Goal: Task Accomplishment & Management: Manage account settings

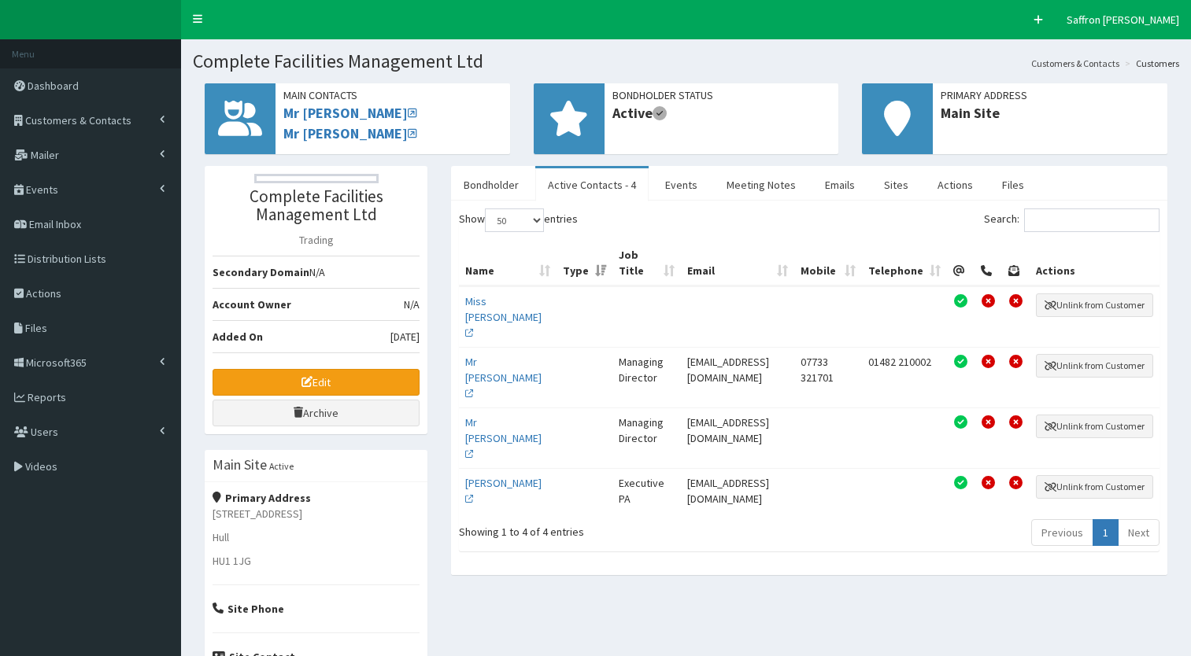
select select "50"
click at [57, 401] on span "Reports" at bounding box center [47, 397] width 39 height 14
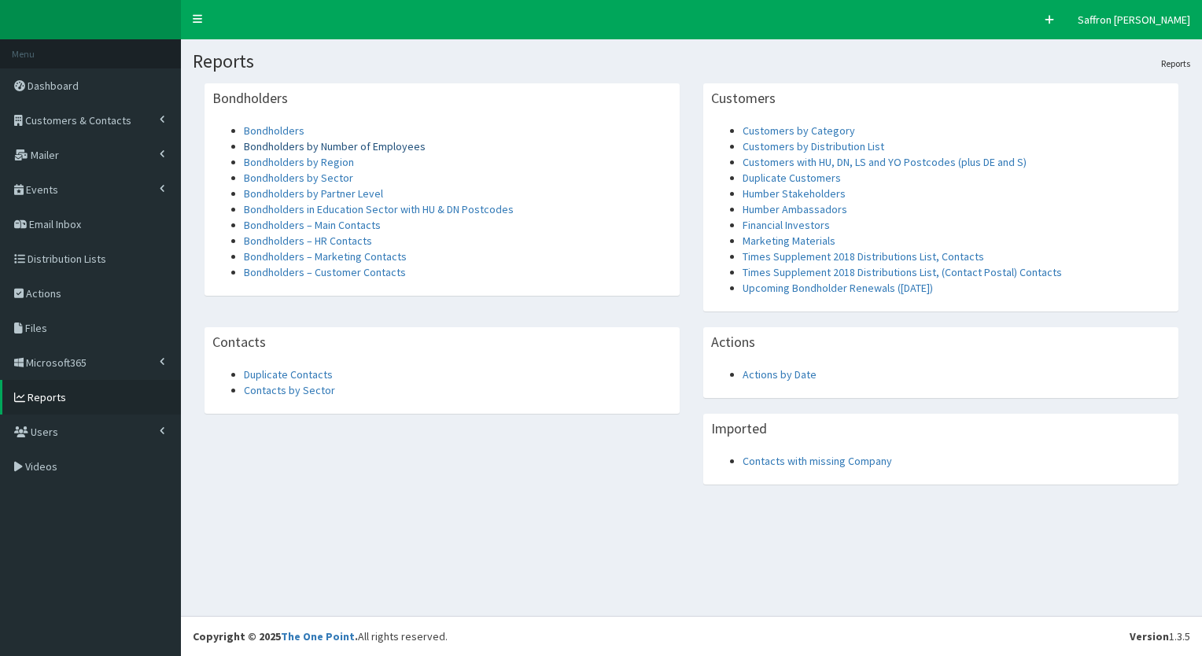
click at [312, 153] on link "Bondholders by Number of Employees" at bounding box center [335, 146] width 182 height 14
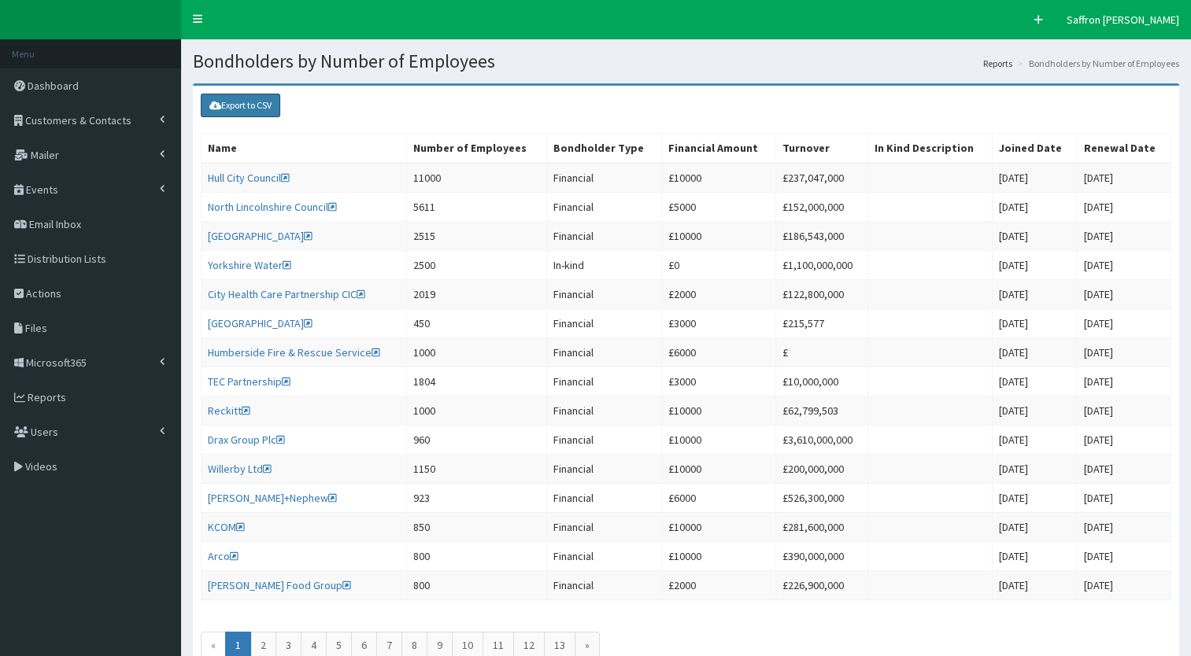
click at [260, 109] on link "Export to CSV" at bounding box center [240, 106] width 79 height 24
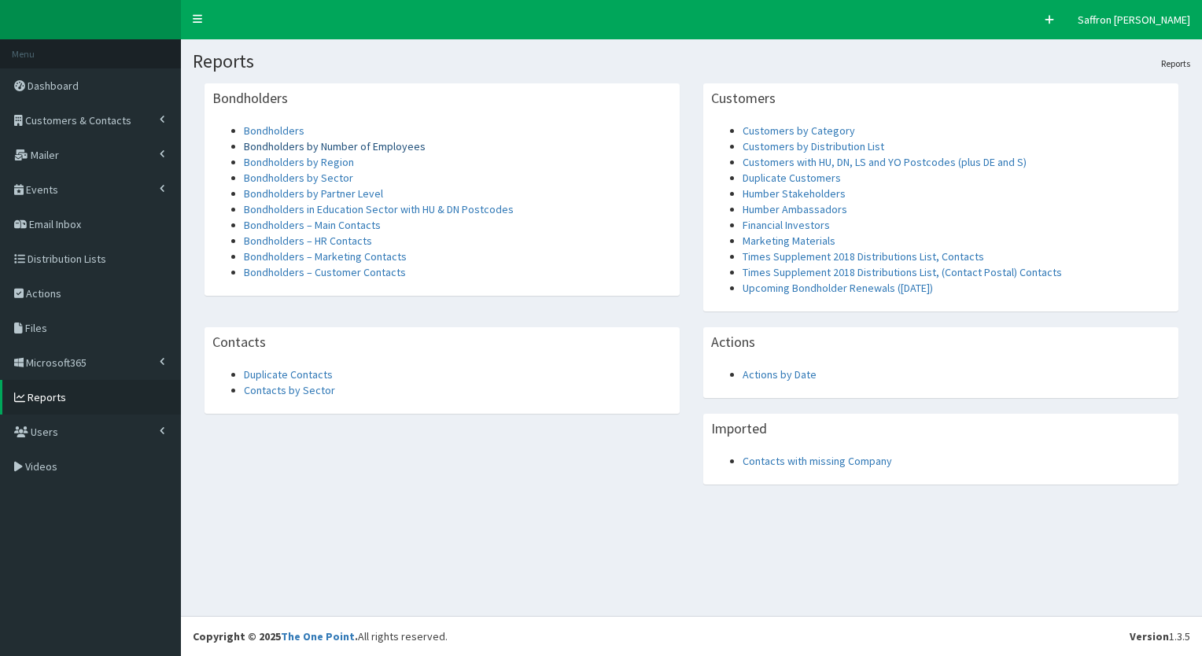
click at [337, 142] on link "Bondholders by Number of Employees" at bounding box center [335, 146] width 182 height 14
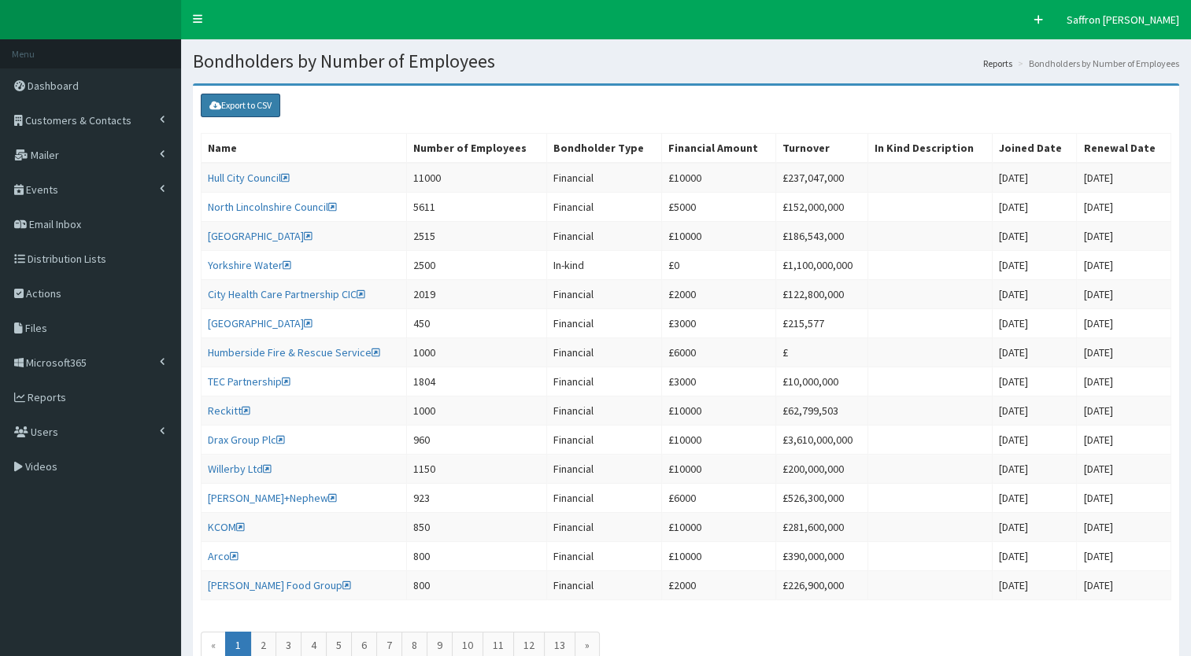
click at [265, 107] on link "Export to CSV" at bounding box center [240, 106] width 79 height 24
click at [86, 260] on span "Distribution Lists" at bounding box center [67, 259] width 79 height 14
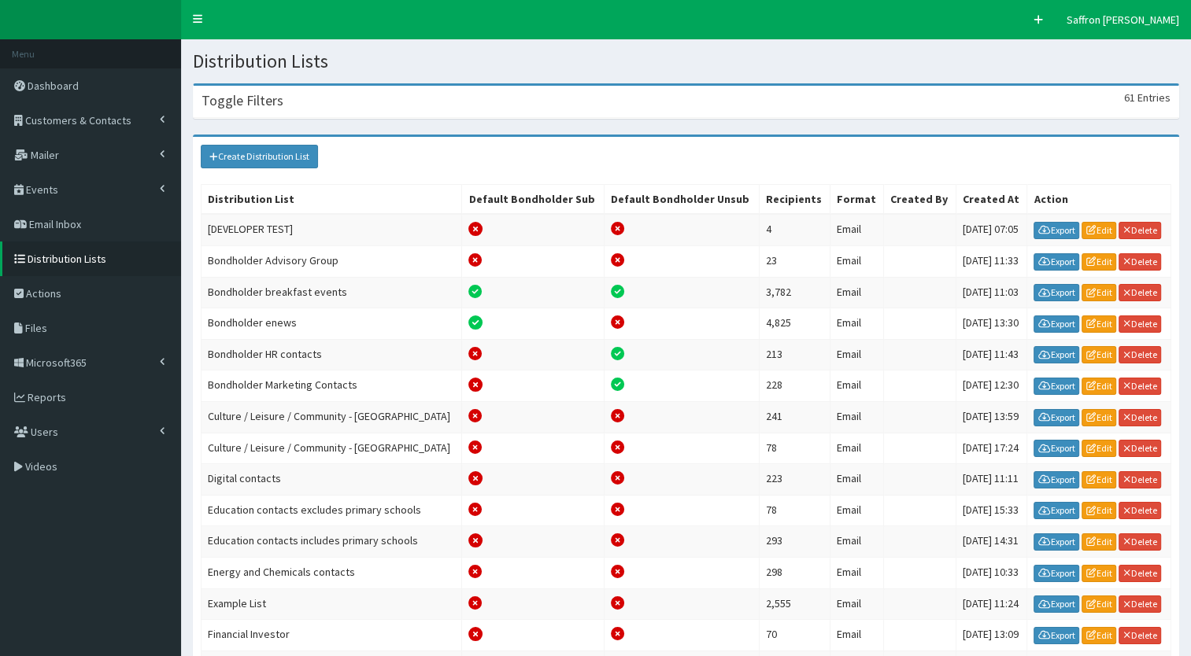
click at [360, 105] on div "Toggle Filters 61 Entries" at bounding box center [686, 102] width 984 height 32
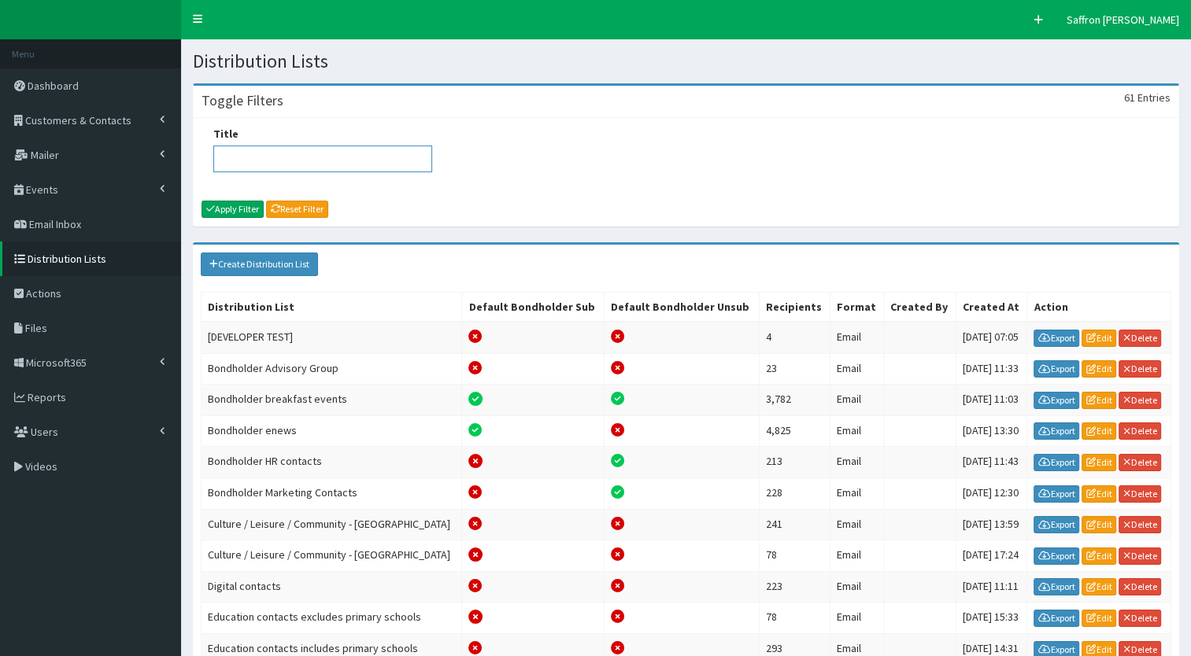
click at [279, 150] on input "Title" at bounding box center [322, 159] width 219 height 27
type input "main"
click at [257, 212] on button "Apply Filter" at bounding box center [232, 209] width 62 height 17
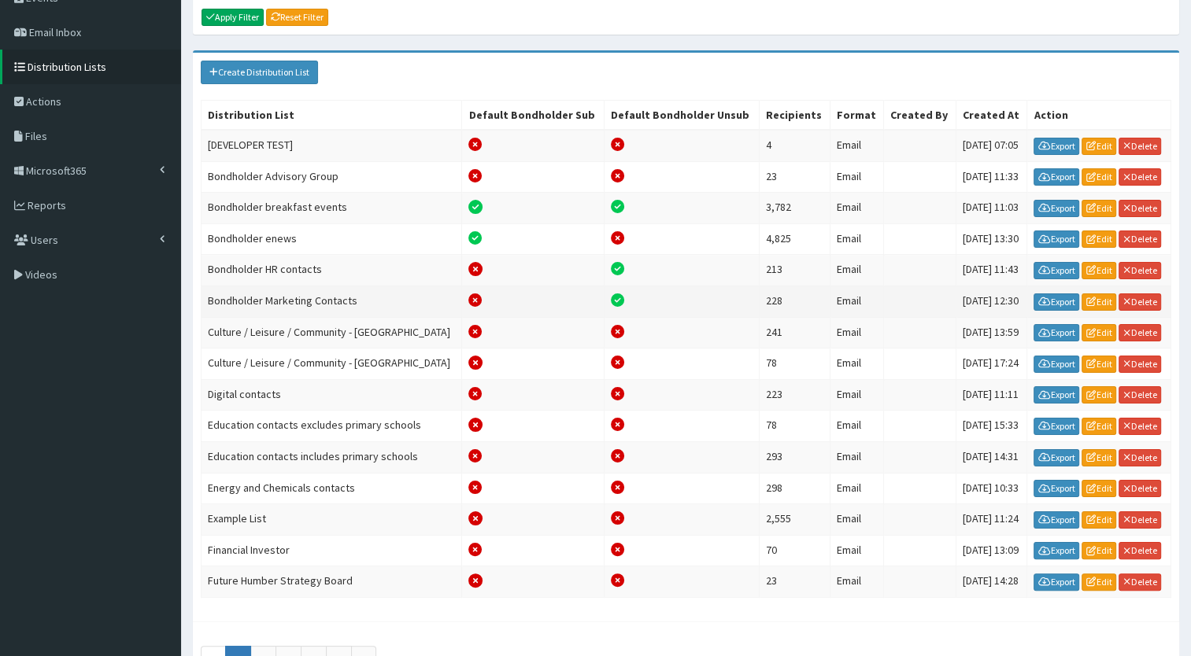
scroll to position [236, 0]
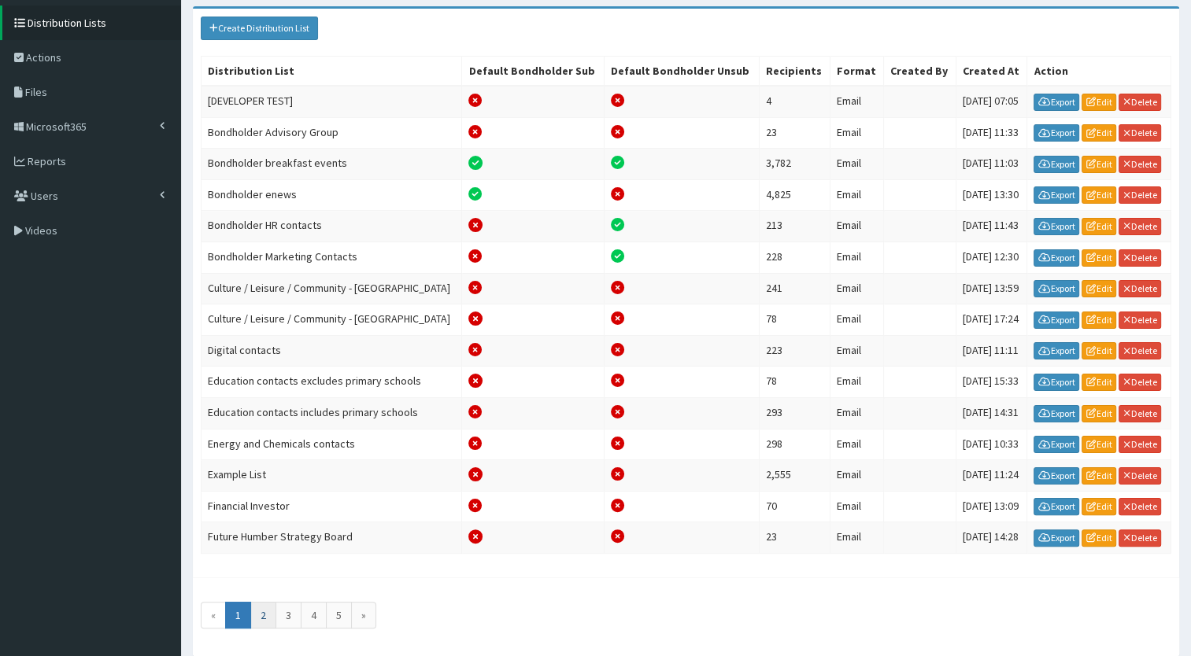
click at [258, 602] on link "2" at bounding box center [263, 615] width 26 height 27
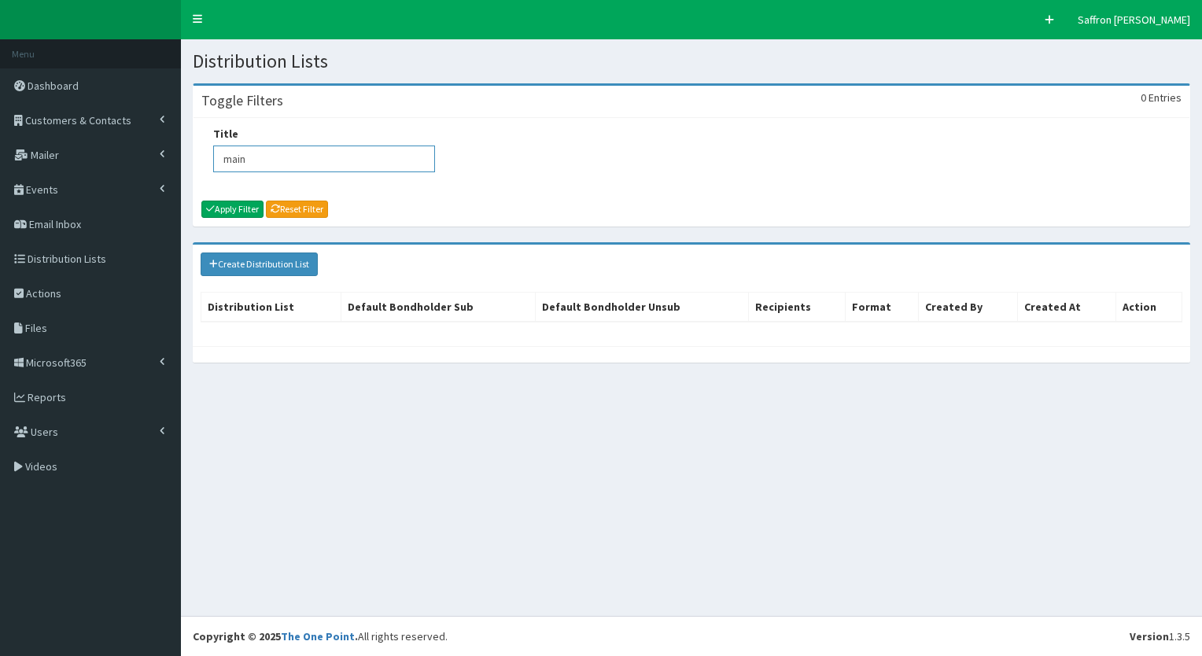
drag, startPoint x: 252, startPoint y: 159, endPoint x: 198, endPoint y: 146, distance: 55.7
click at [197, 150] on div "Title main Apply Filter Reset Filter" at bounding box center [692, 172] width 996 height 108
type input "Main"
click at [222, 208] on button "Apply Filter" at bounding box center [232, 209] width 62 height 17
click at [290, 205] on link "Reset Filter" at bounding box center [297, 209] width 62 height 17
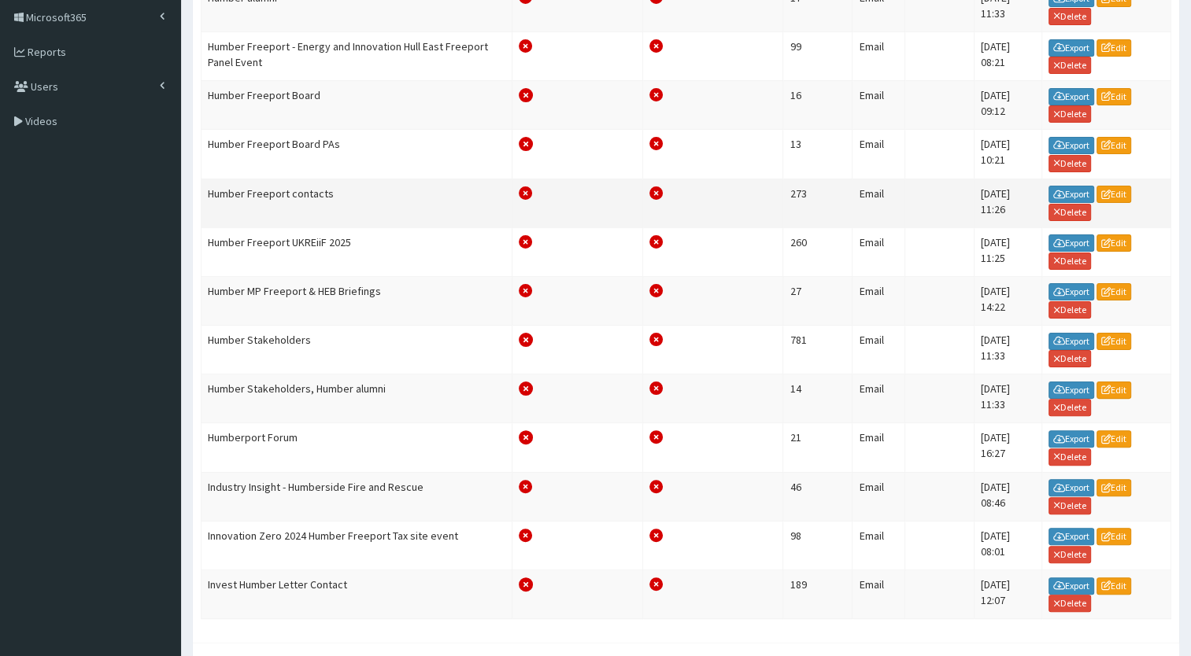
scroll to position [456, 0]
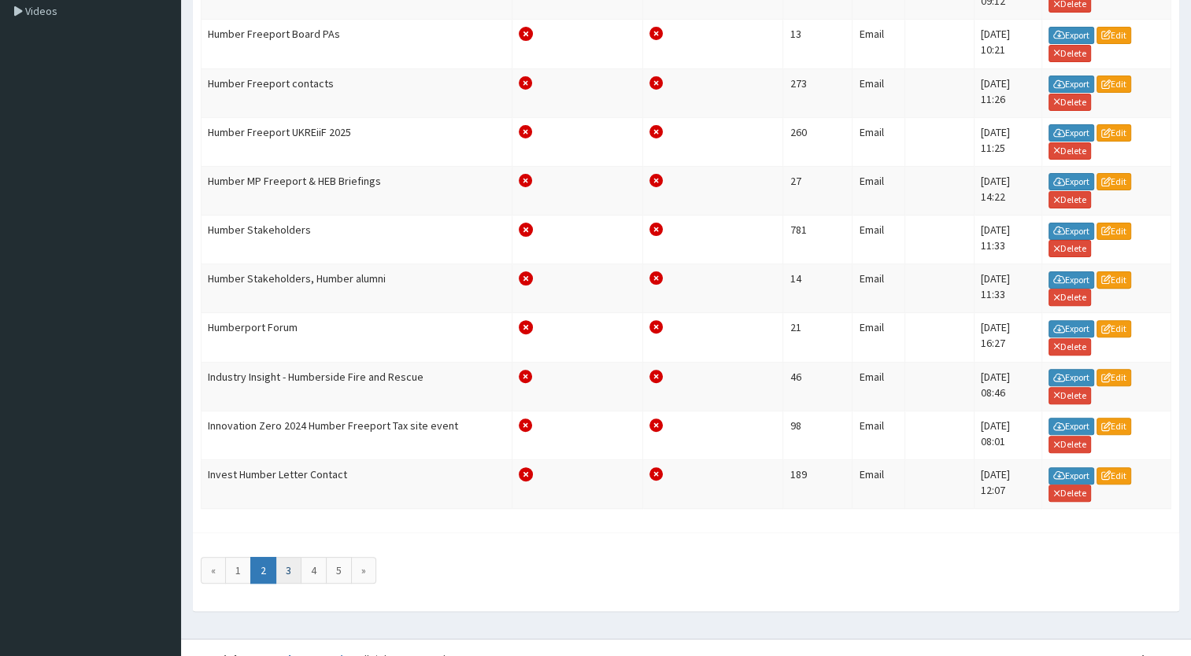
click at [292, 557] on link "3" at bounding box center [288, 570] width 26 height 27
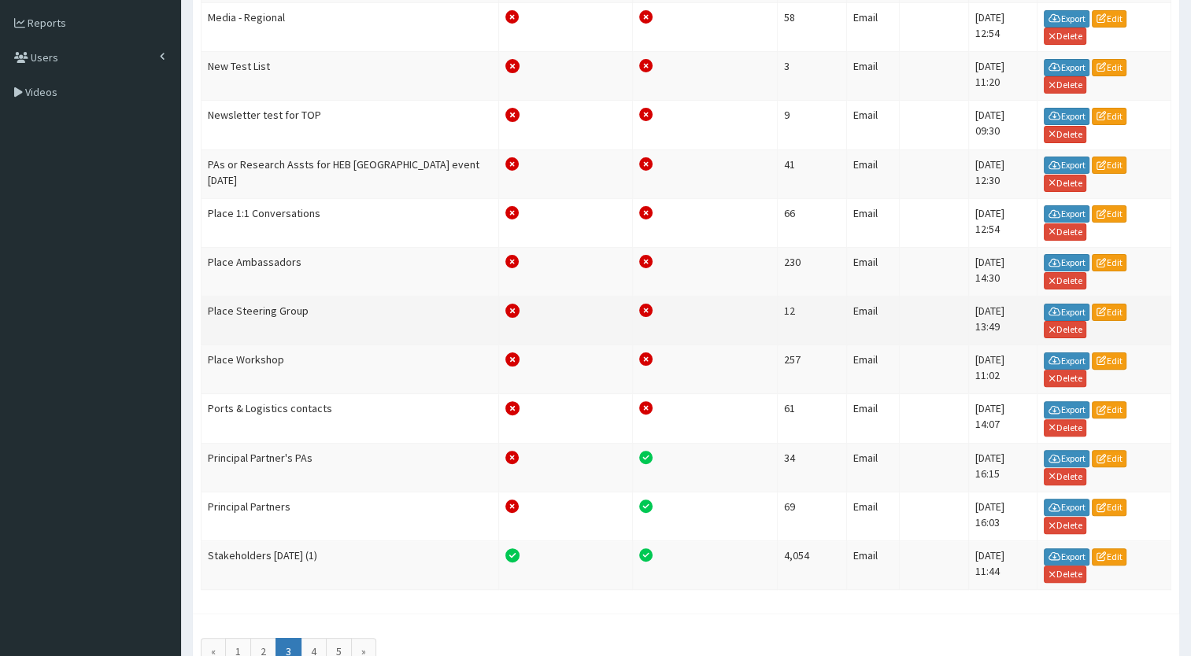
scroll to position [456, 0]
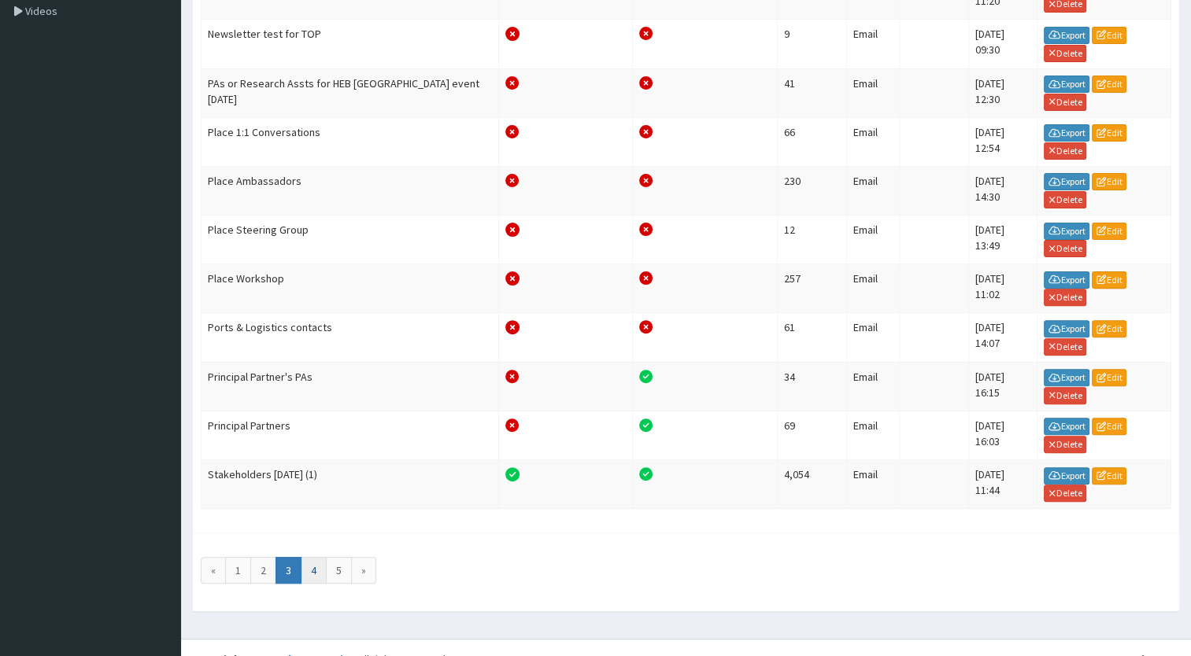
click at [308, 557] on link "4" at bounding box center [314, 570] width 26 height 27
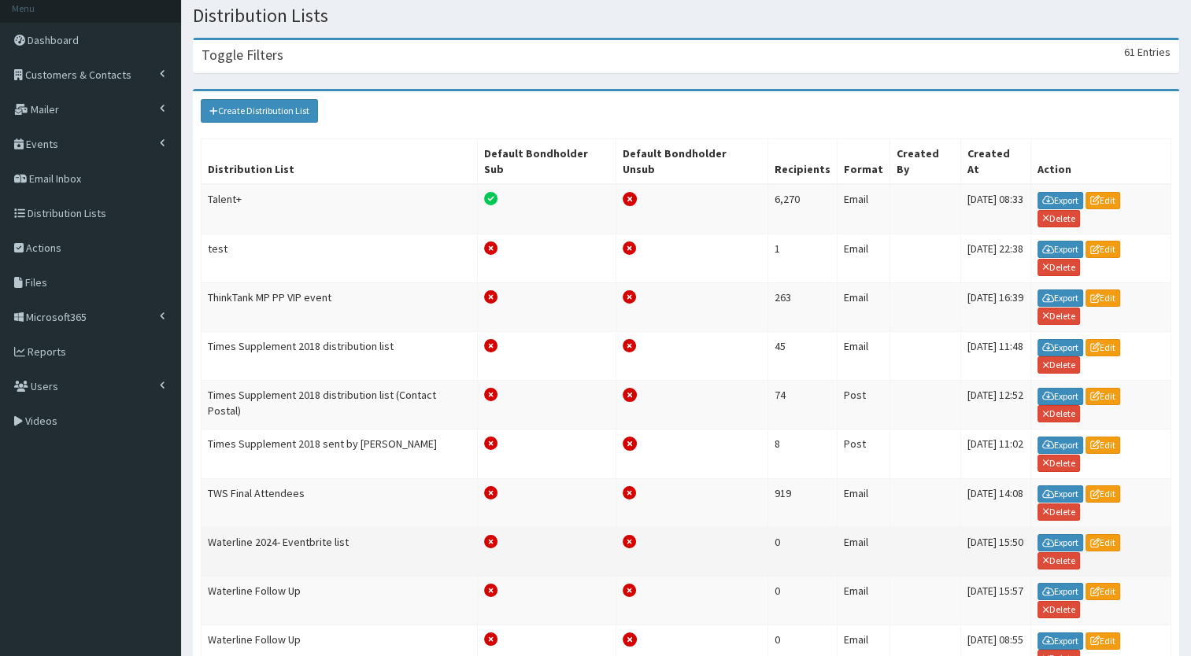
scroll to position [157, 0]
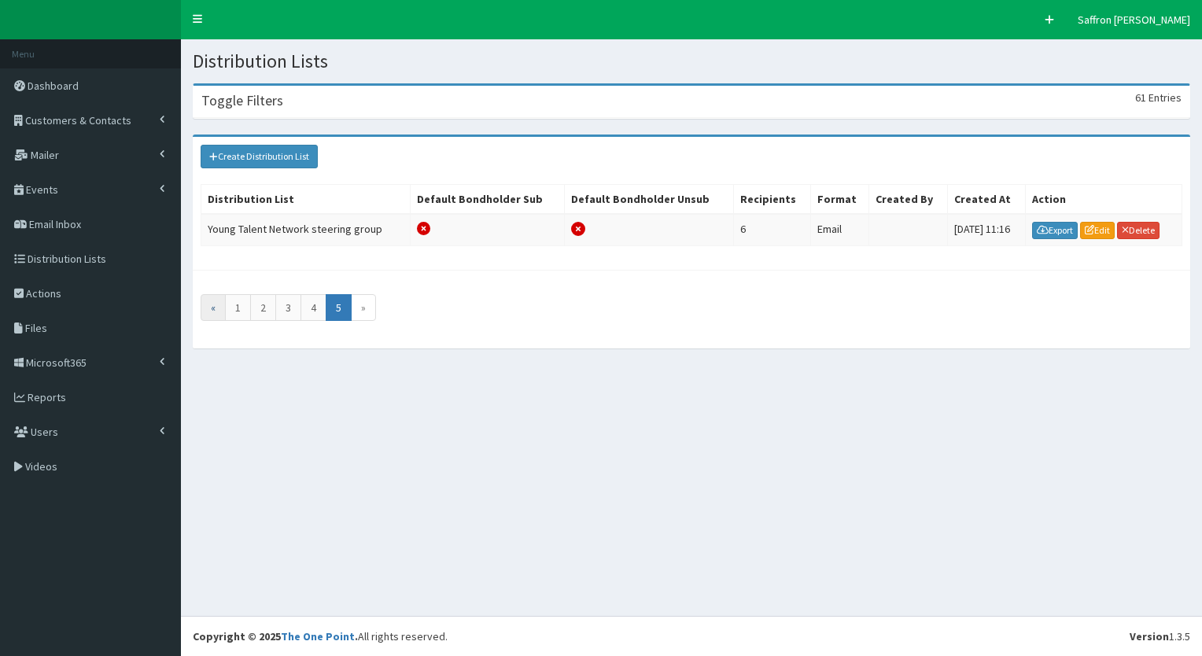
click at [216, 302] on link "«" at bounding box center [213, 307] width 25 height 27
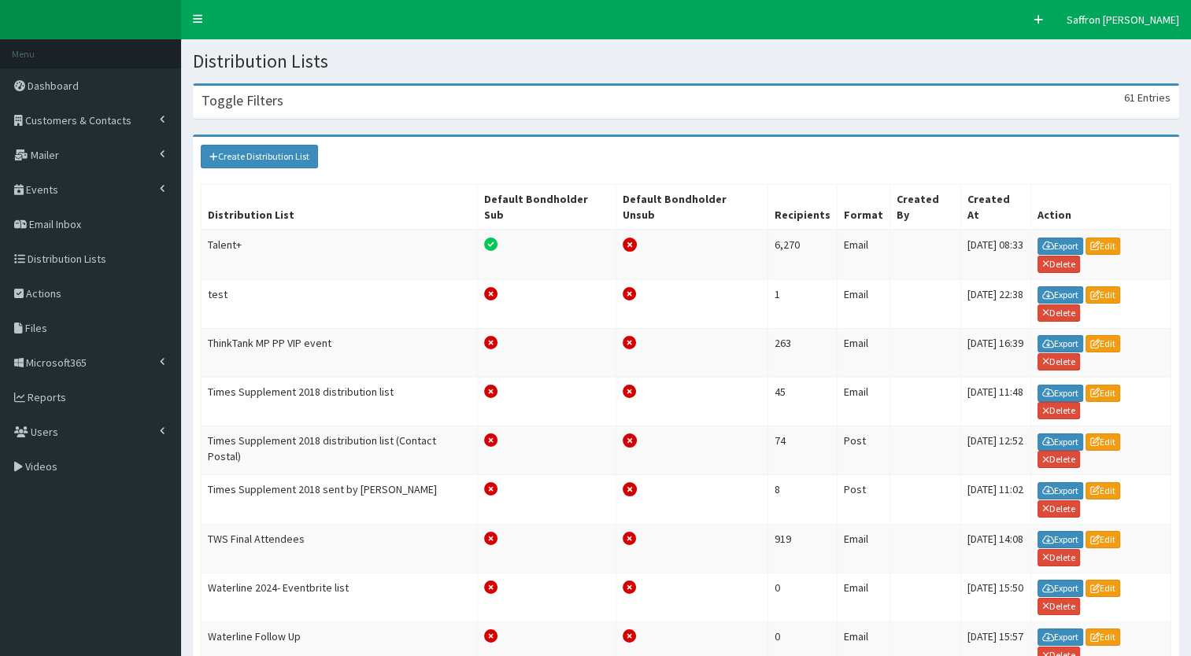
scroll to position [157, 0]
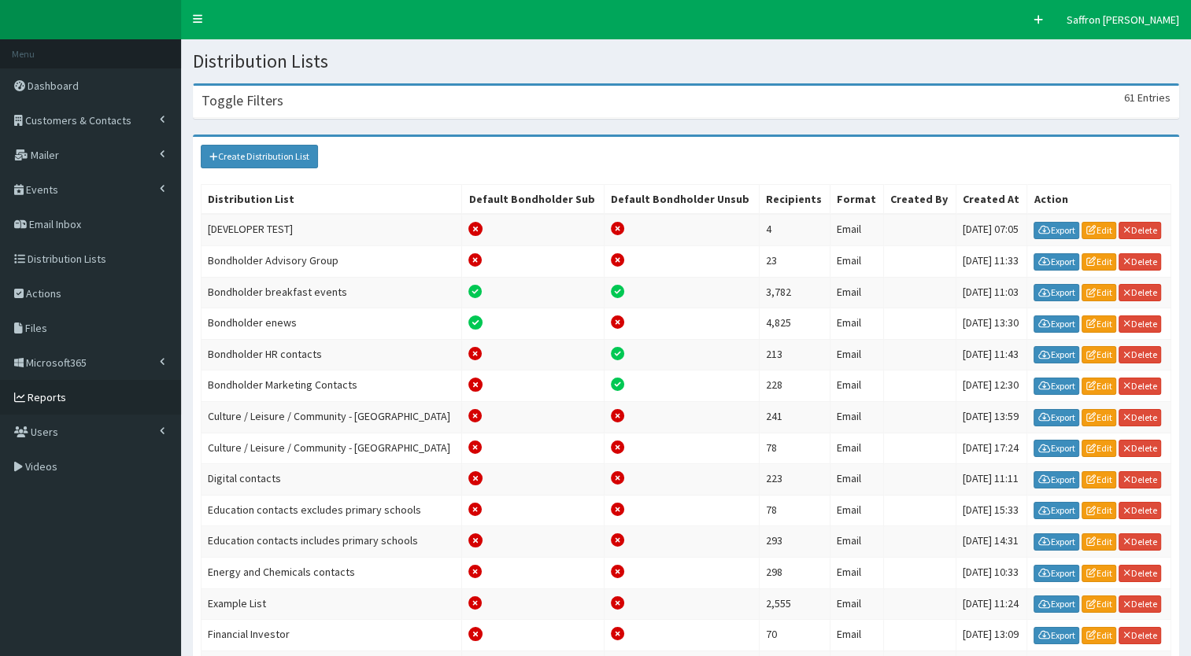
click at [42, 392] on span "Reports" at bounding box center [47, 397] width 39 height 14
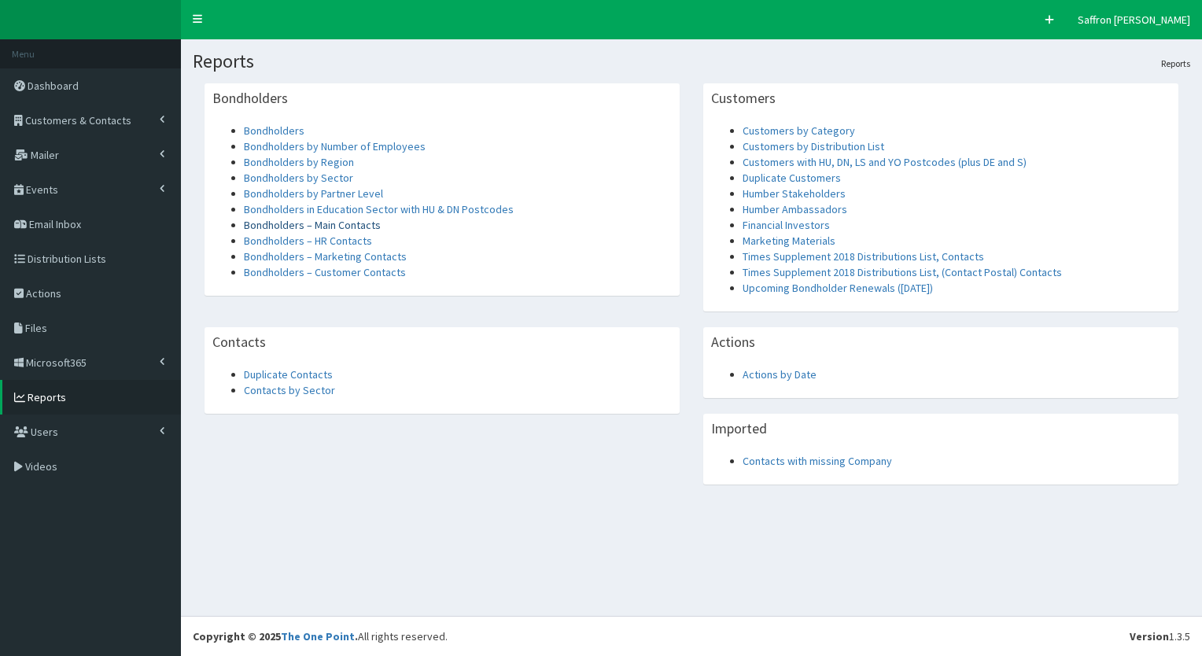
click at [294, 224] on link "Bondholders – Main Contacts" at bounding box center [312, 225] width 137 height 14
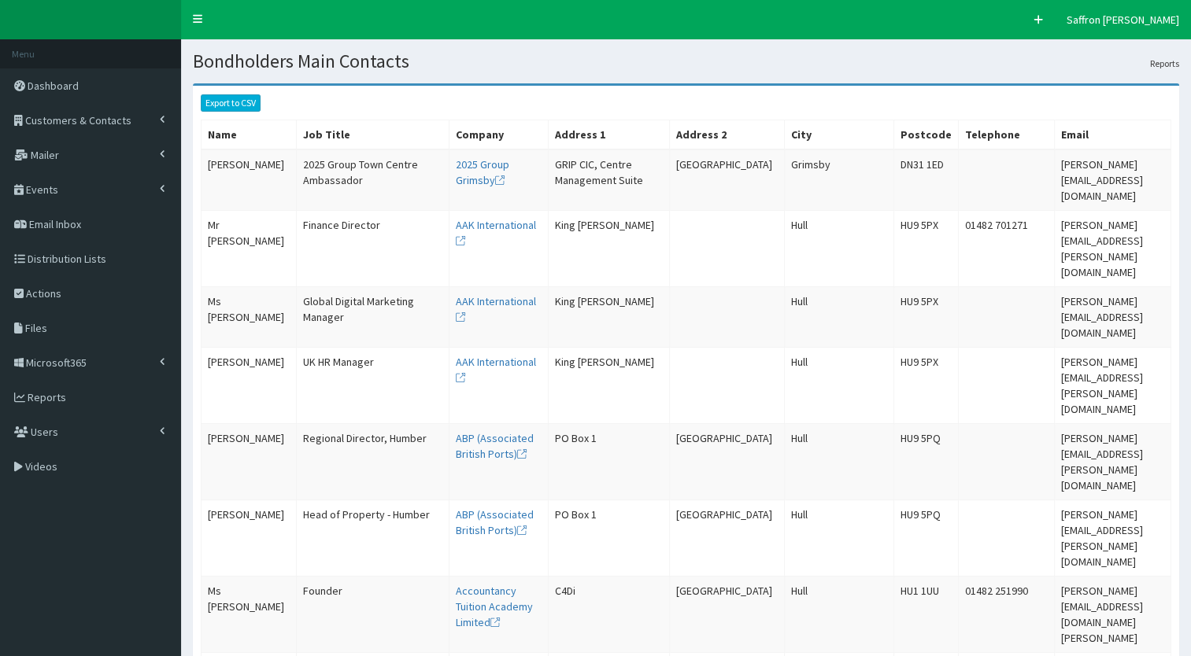
click at [240, 100] on link "Export to CSV" at bounding box center [231, 102] width 60 height 17
click at [65, 115] on span "Customers & Contacts" at bounding box center [78, 120] width 106 height 14
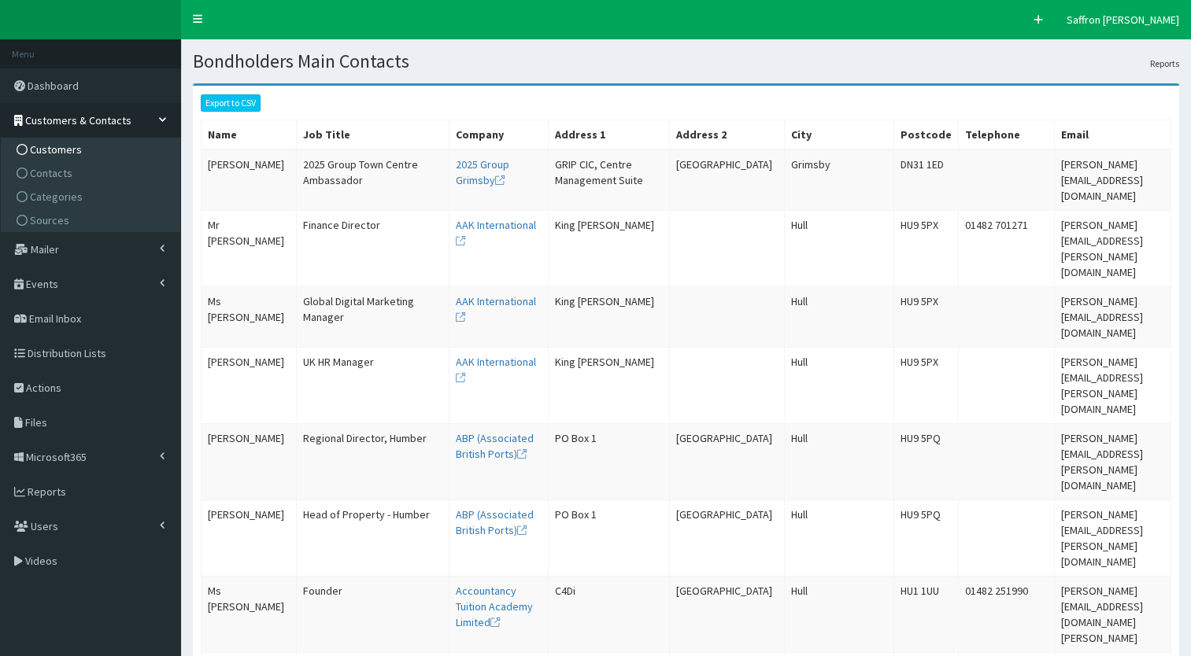
click at [53, 154] on span "Customers" at bounding box center [56, 149] width 52 height 14
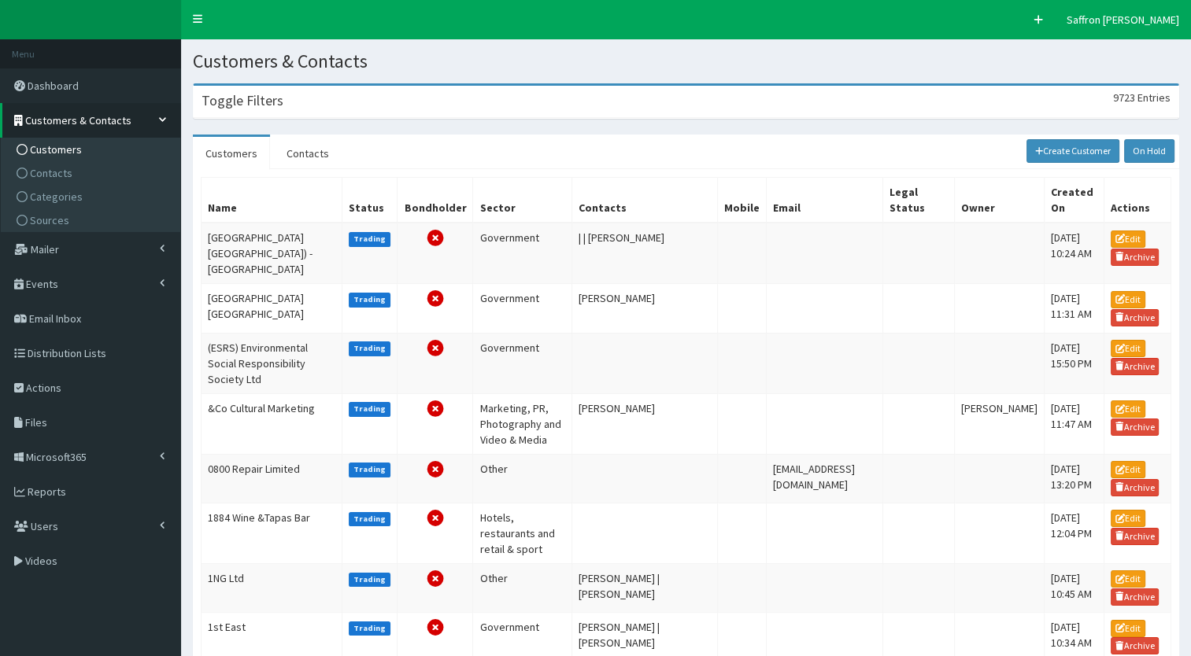
click at [314, 110] on div "Toggle Filters 9723 Entries" at bounding box center [686, 102] width 984 height 32
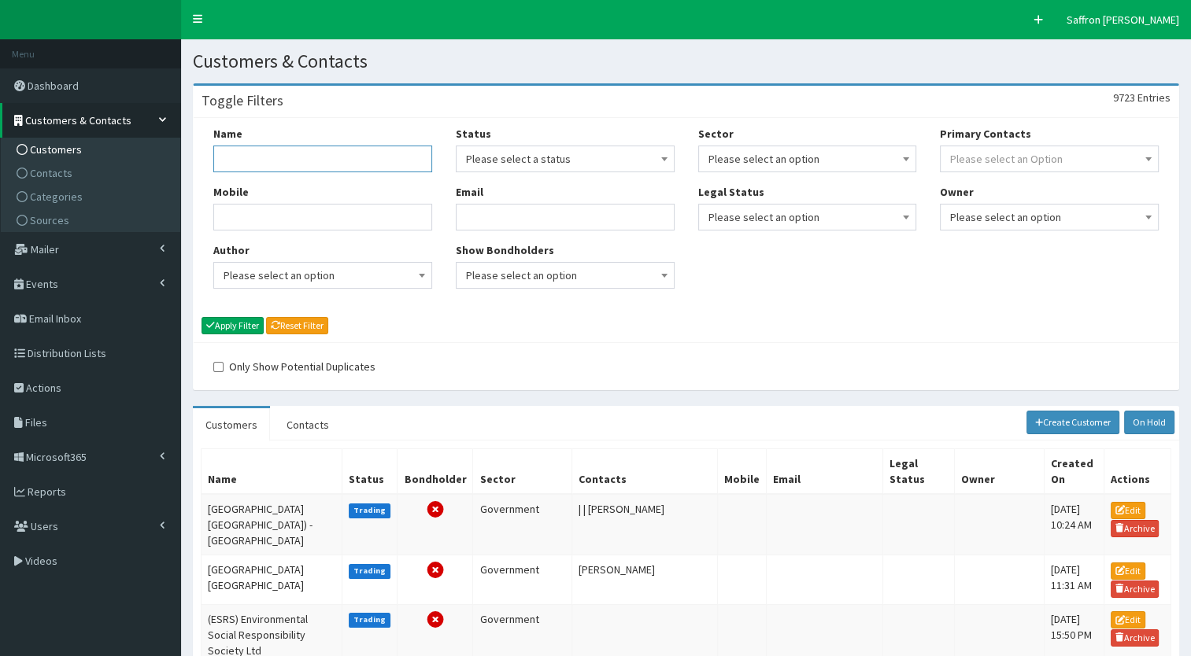
click at [293, 162] on input "Name" at bounding box center [322, 159] width 219 height 27
type input "[PERSON_NAME]"
click at [201, 317] on button "Apply Filter" at bounding box center [232, 325] width 62 height 17
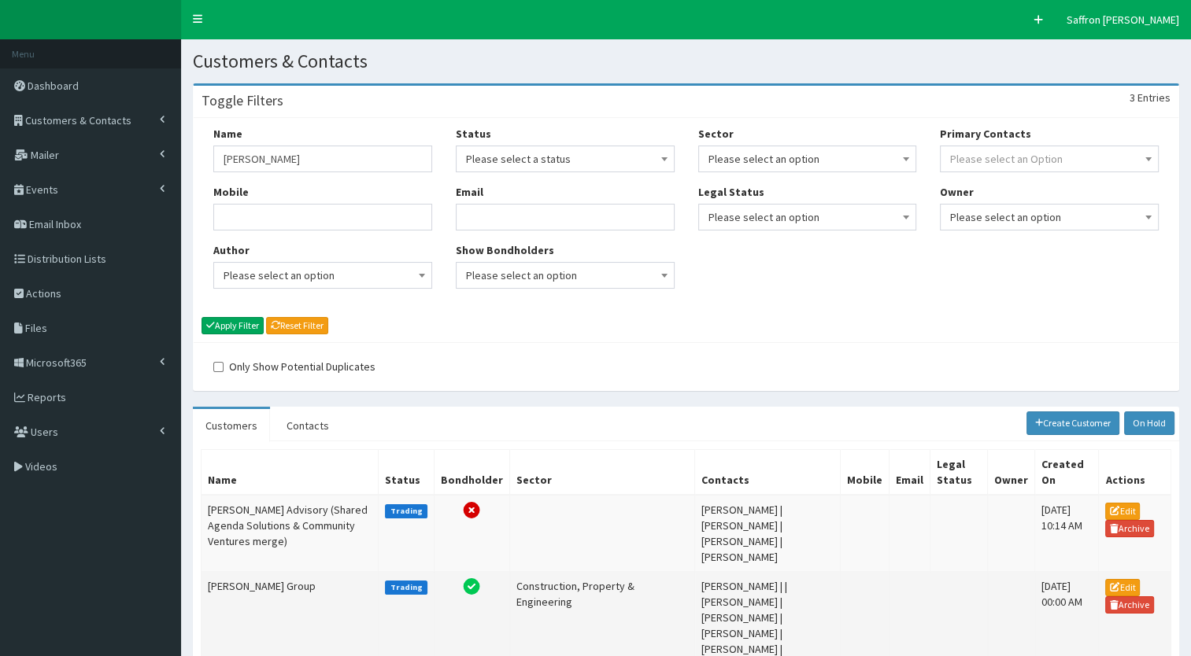
click at [292, 571] on td "[PERSON_NAME] Group" at bounding box center [289, 625] width 177 height 108
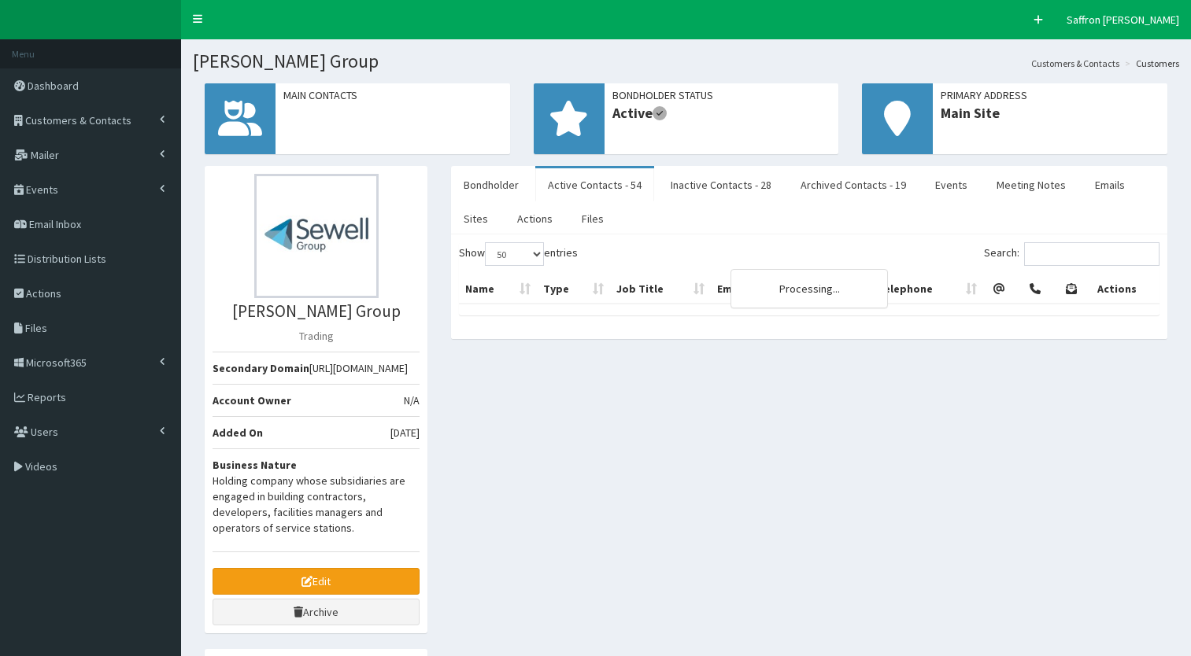
select select "50"
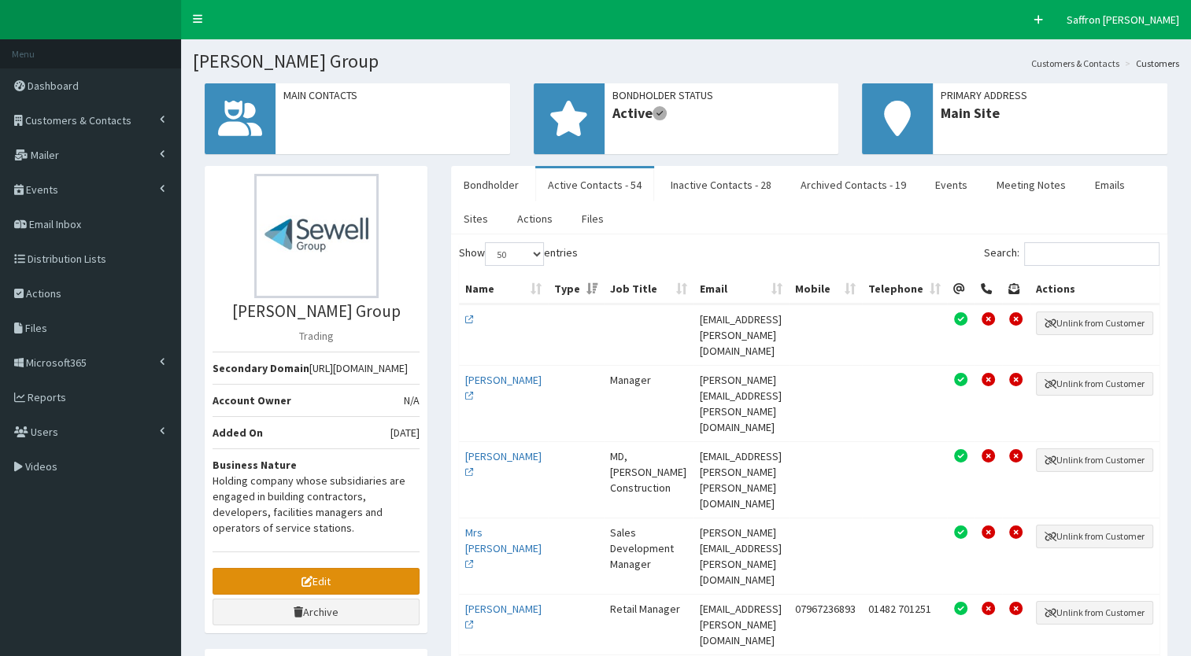
click at [384, 594] on link "Edit" at bounding box center [315, 581] width 207 height 27
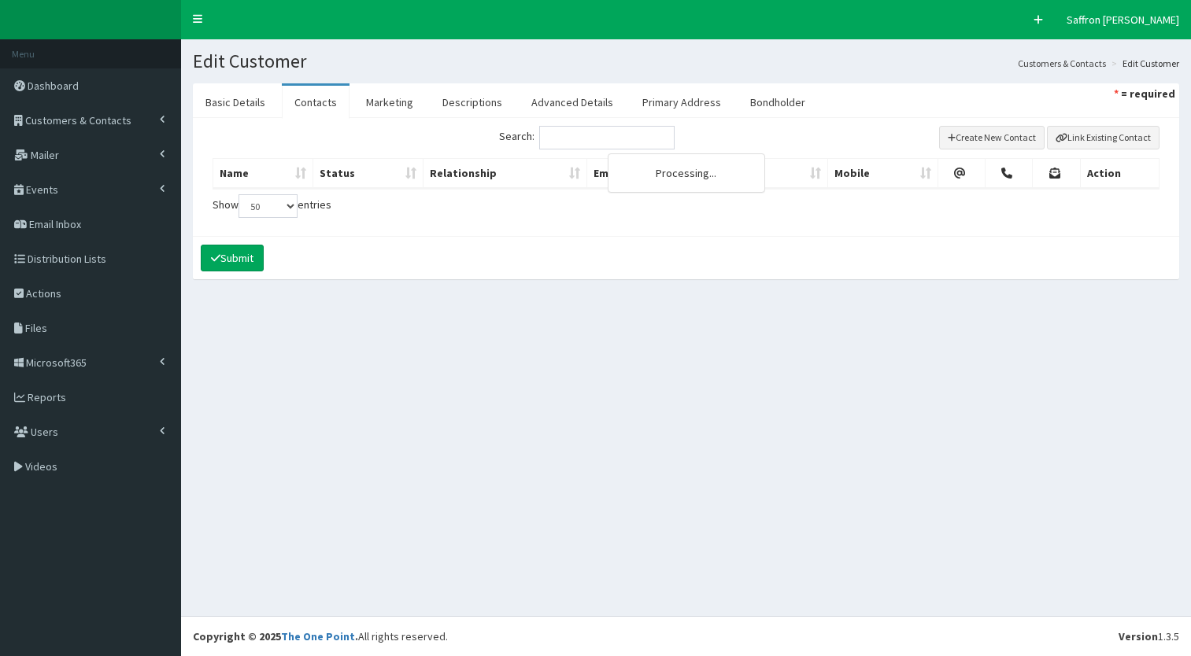
select select "50"
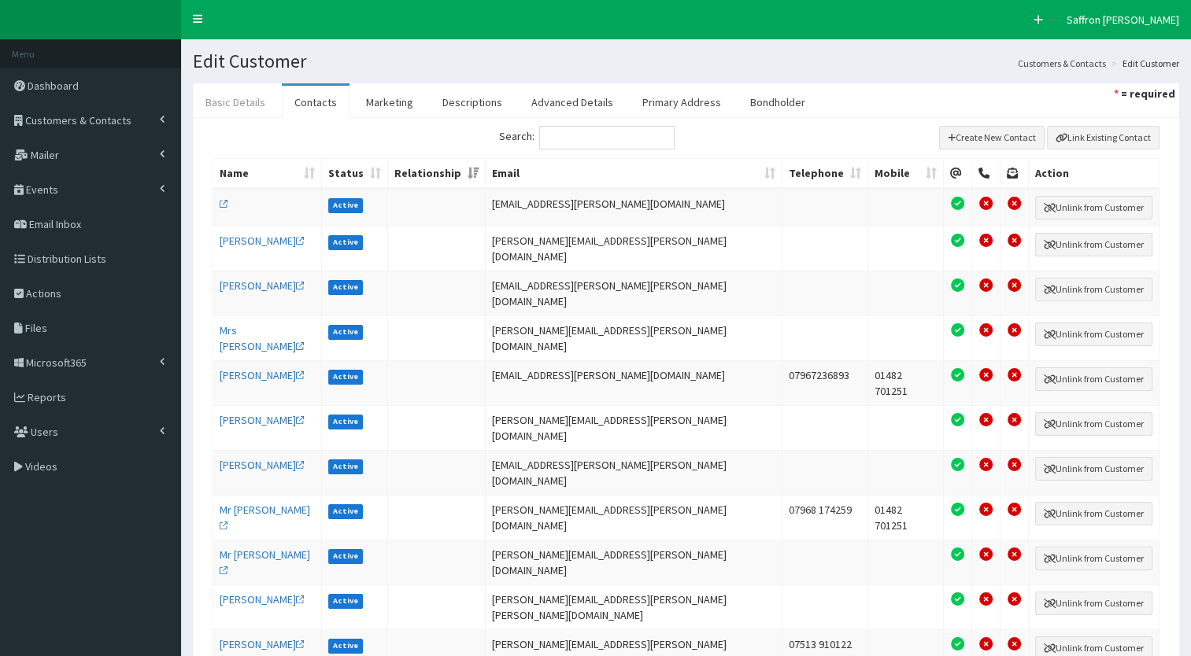
click at [235, 90] on link "Basic Details" at bounding box center [235, 102] width 85 height 33
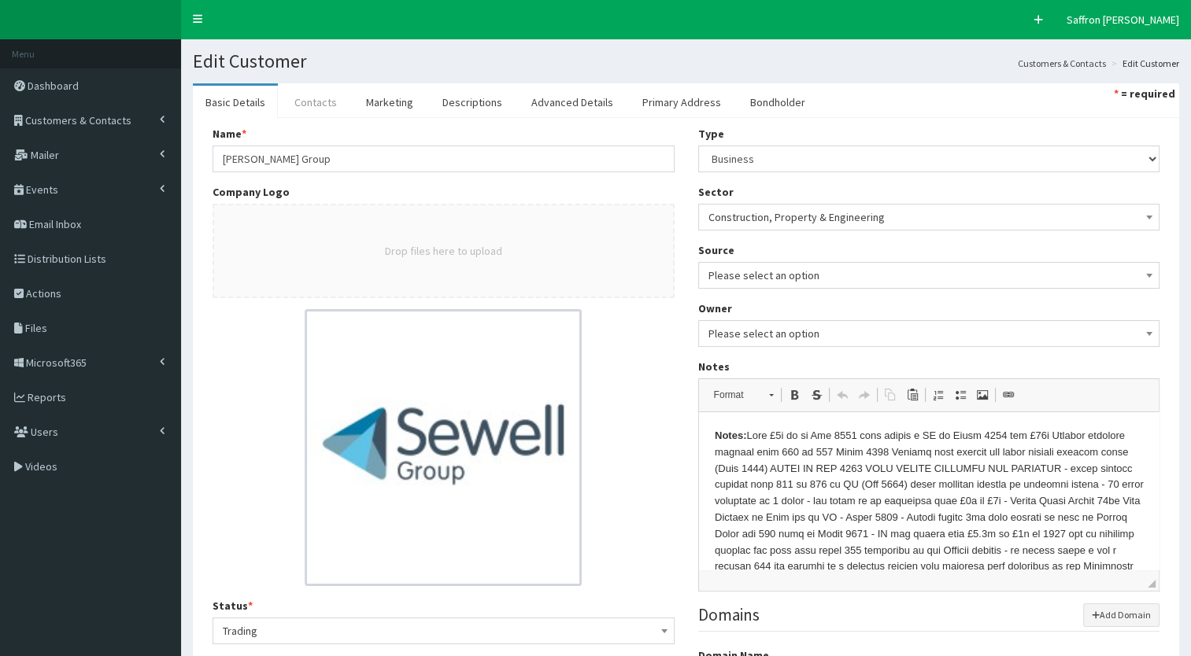
click at [321, 95] on link "Contacts" at bounding box center [316, 102] width 68 height 33
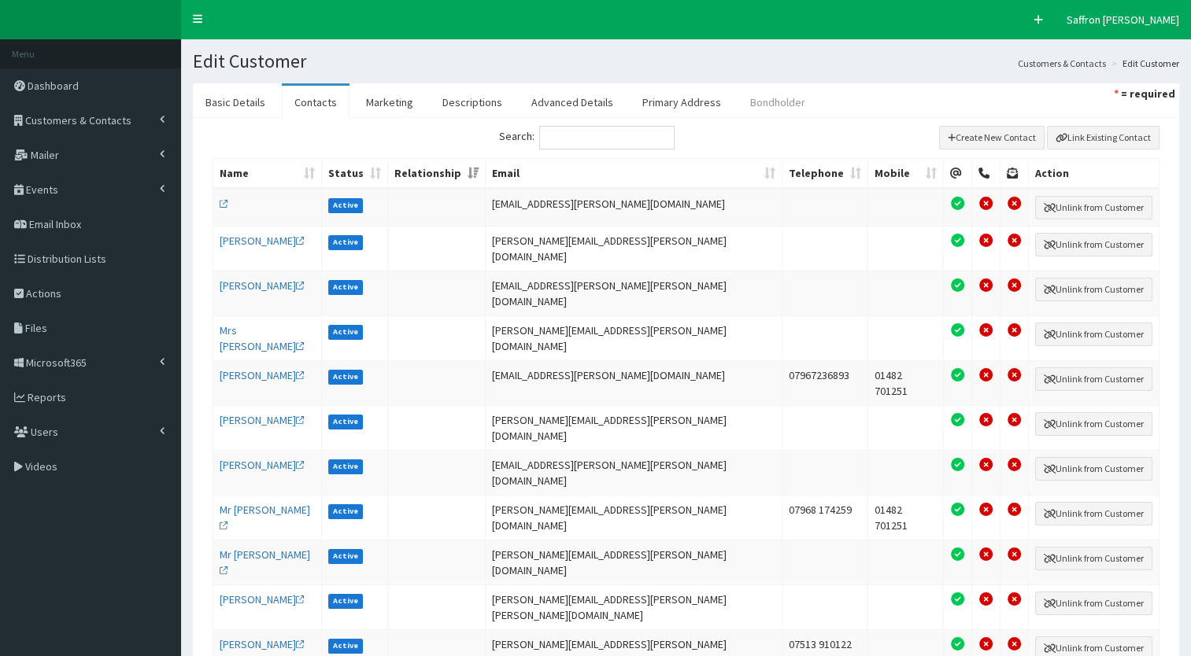
click at [749, 105] on link "Bondholder" at bounding box center [777, 102] width 80 height 33
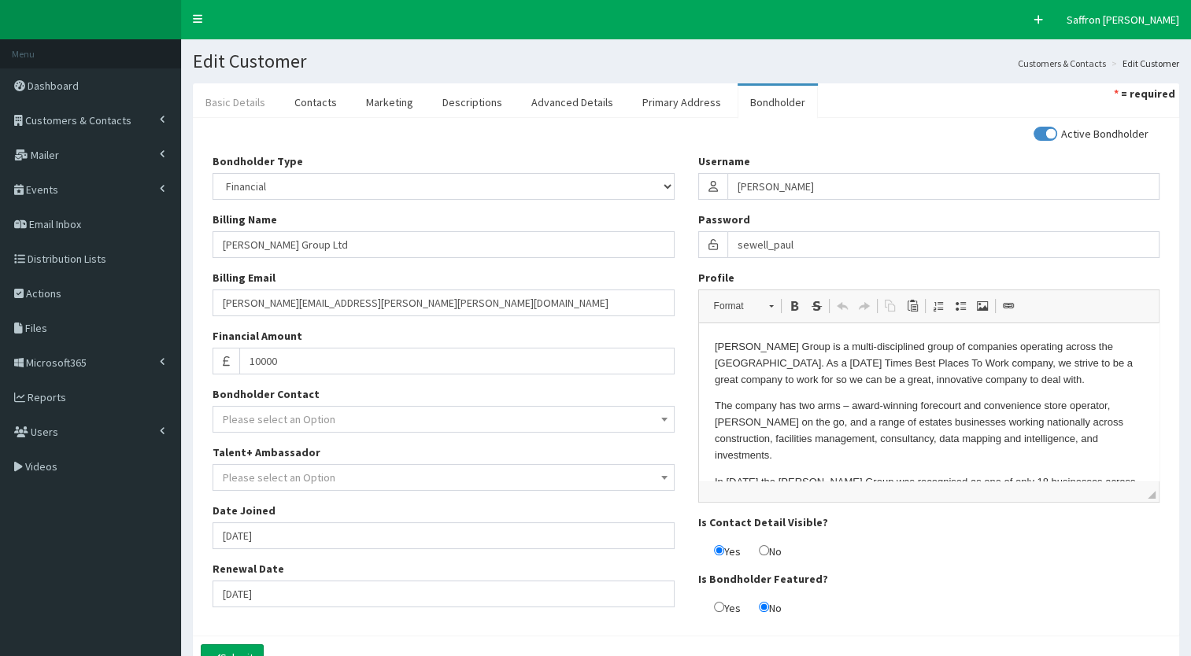
click at [235, 109] on link "Basic Details" at bounding box center [235, 102] width 85 height 33
